Goal: Task Accomplishment & Management: Manage account settings

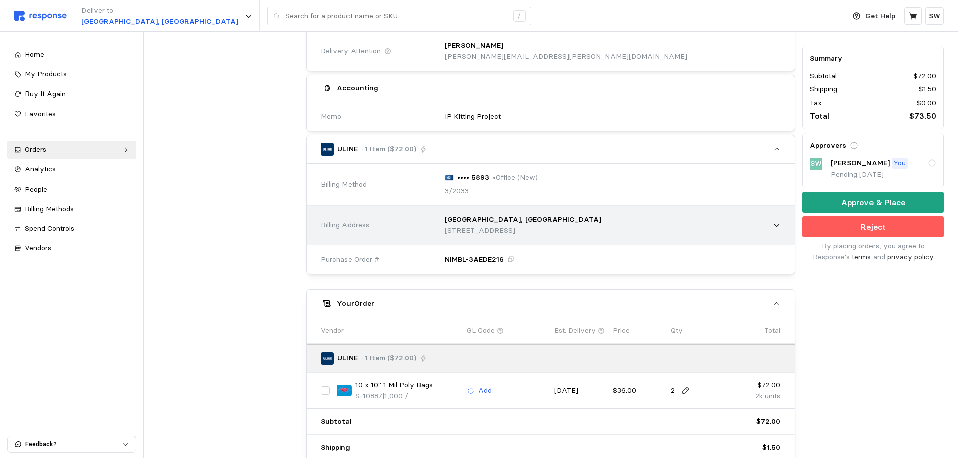
scroll to position [363, 0]
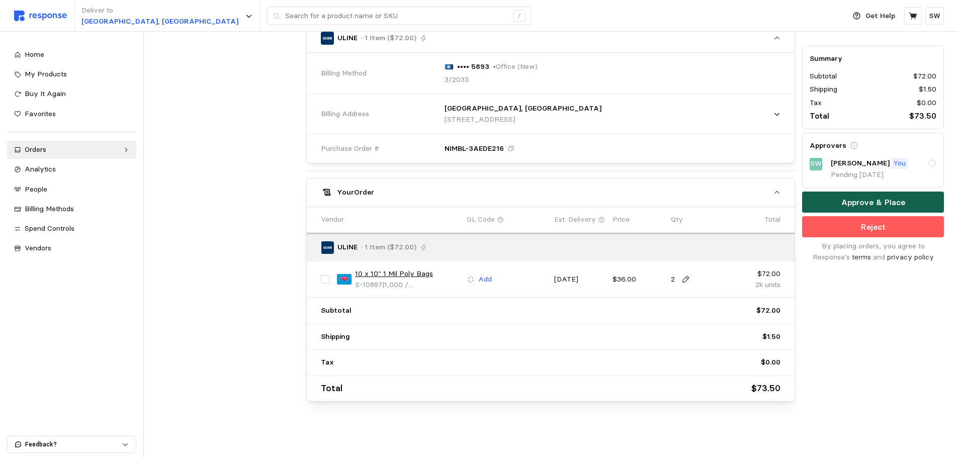
click at [821, 205] on button "Approve & Place" at bounding box center [873, 202] width 142 height 21
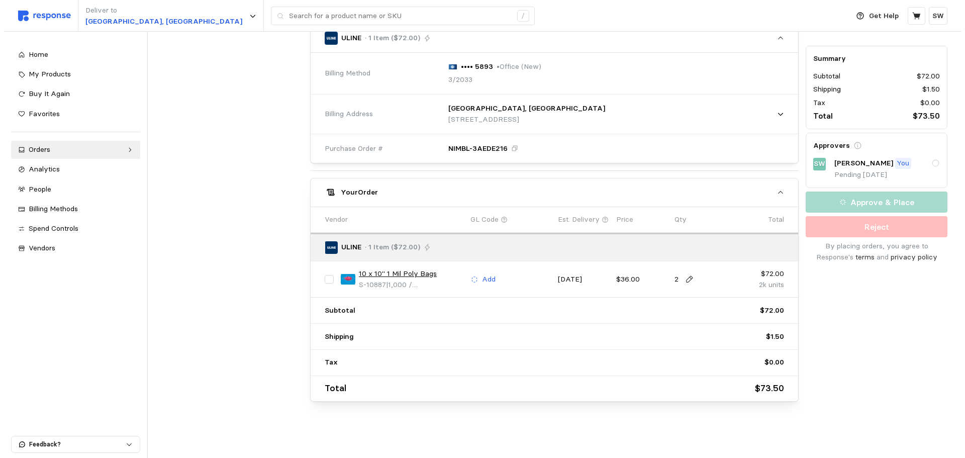
scroll to position [0, 0]
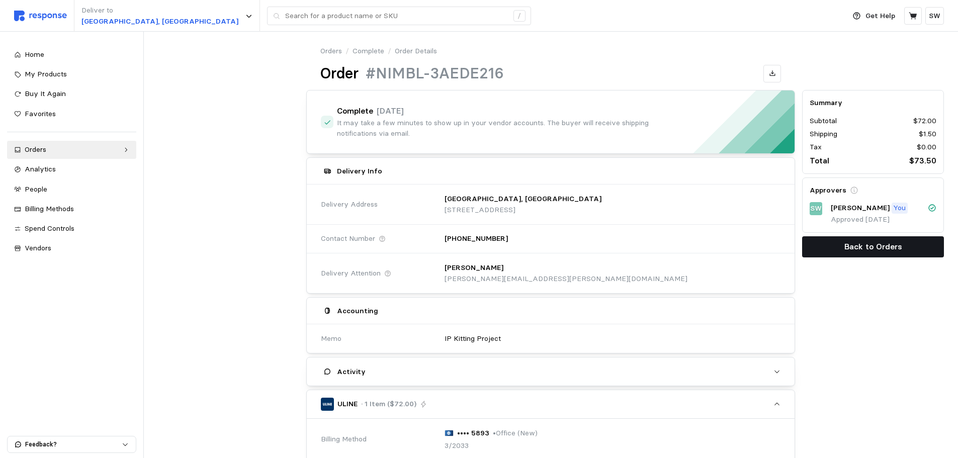
click at [875, 239] on button "Back to Orders" at bounding box center [873, 246] width 142 height 21
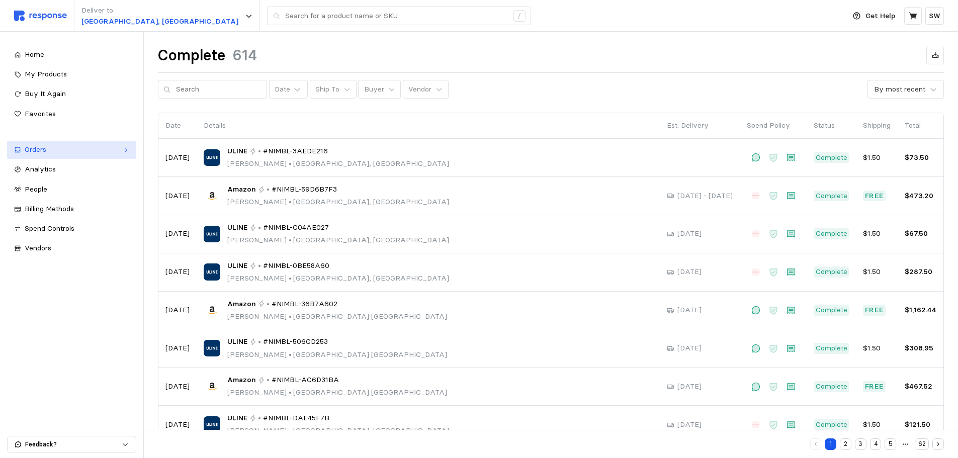
click at [73, 152] on div "Orders" at bounding box center [72, 149] width 94 height 11
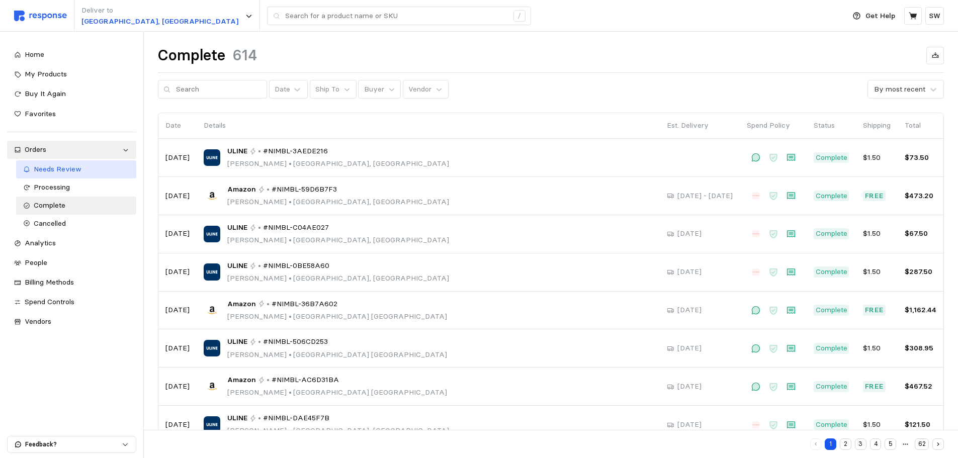
drag, startPoint x: 57, startPoint y: 183, endPoint x: 52, endPoint y: 177, distance: 7.5
click at [56, 183] on span "Processing" at bounding box center [52, 187] width 36 height 9
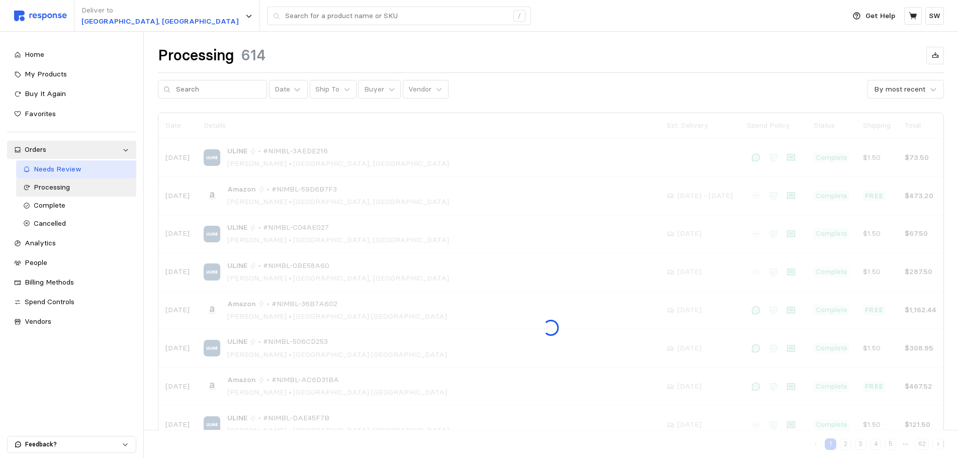
click at [51, 173] on span "Needs Review" at bounding box center [58, 168] width 48 height 9
